Goal: Task Accomplishment & Management: Manage account settings

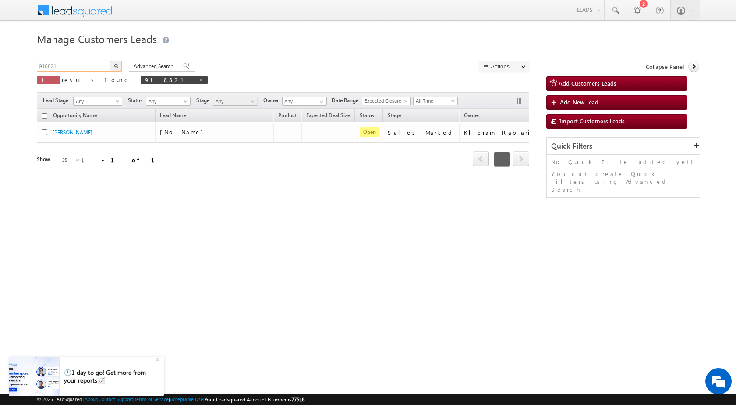
click at [48, 64] on input "918821" at bounding box center [74, 66] width 75 height 11
paste input "44408"
type input "944408"
click at [110, 61] on button "button" at bounding box center [115, 66] width 11 height 11
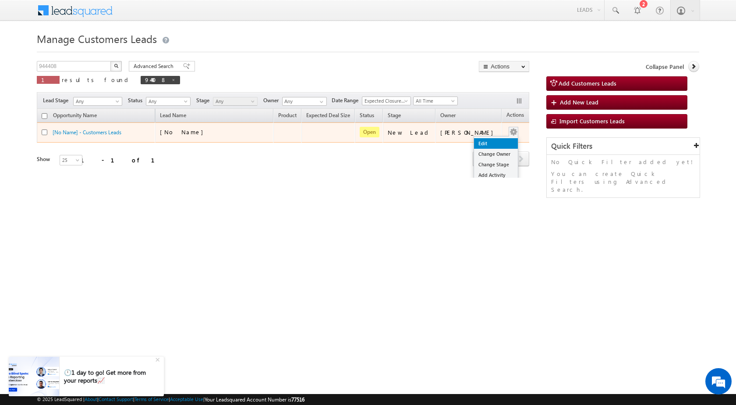
click at [482, 146] on link "Edit" at bounding box center [496, 143] width 44 height 11
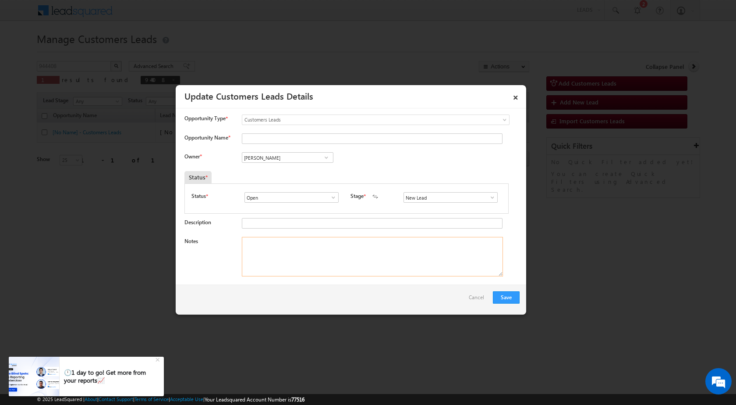
click at [306, 260] on textarea "Notes" at bounding box center [372, 256] width 261 height 39
paste textarea "944408 / [PERSON_NAME] / 9634145572 / CONSTRUCTION / OWNER - HIMSELF / 281006 T…"
type textarea "944408 / [PERSON_NAME] / 9634145572 / CONSTRUCTION / OWNER - HIMSELF / 281006 T…"
click at [492, 197] on span at bounding box center [492, 197] width 9 height 7
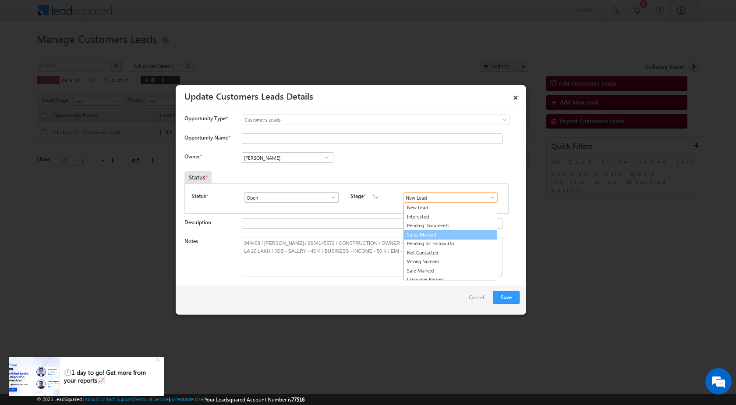
click at [450, 233] on link "Sales Marked" at bounding box center [451, 235] width 94 height 10
type input "Sales Marked"
drag, startPoint x: 263, startPoint y: 242, endPoint x: 305, endPoint y: 245, distance: 42.3
click at [305, 245] on textarea "944408 / [PERSON_NAME] / 9634145572 / CONSTRUCTION / OWNER - HIMSELF / 281006 T…" at bounding box center [372, 256] width 261 height 39
click at [292, 136] on input "Opportunity Name *" at bounding box center [372, 138] width 261 height 11
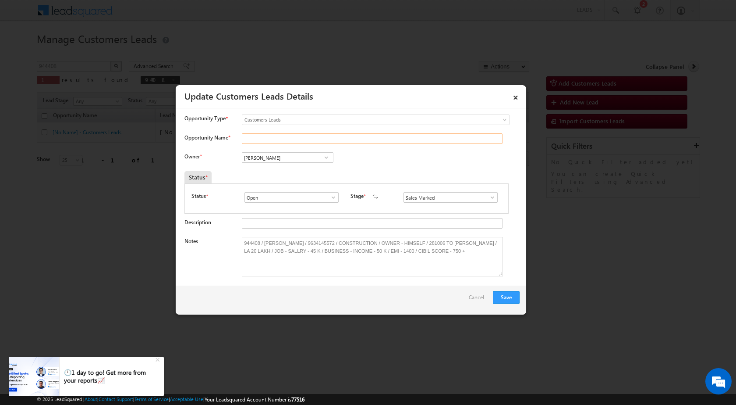
paste input "[PERSON_NAME]"
type input "[PERSON_NAME]"
click at [286, 162] on input "[PERSON_NAME]" at bounding box center [288, 157] width 92 height 11
paste input "[EMAIL_ADDRESS][DOMAIN_NAME]"
click at [302, 170] on link "[PERSON_NAME] [EMAIL_ADDRESS][DOMAIN_NAME]" at bounding box center [288, 171] width 92 height 17
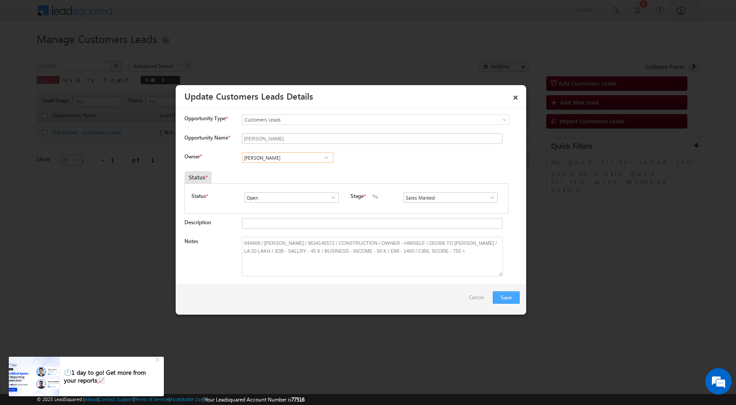
type input "[PERSON_NAME]"
click at [508, 295] on button "Save" at bounding box center [506, 297] width 27 height 12
